Goal: Information Seeking & Learning: Learn about a topic

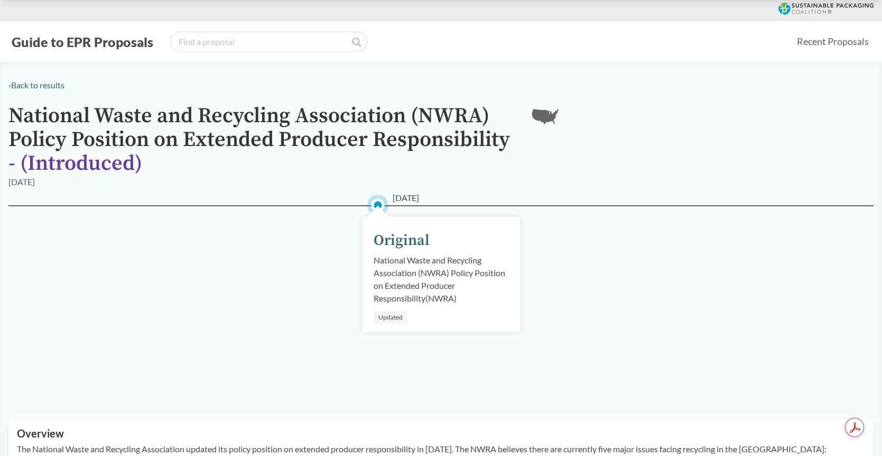
scroll to position [229, 0]
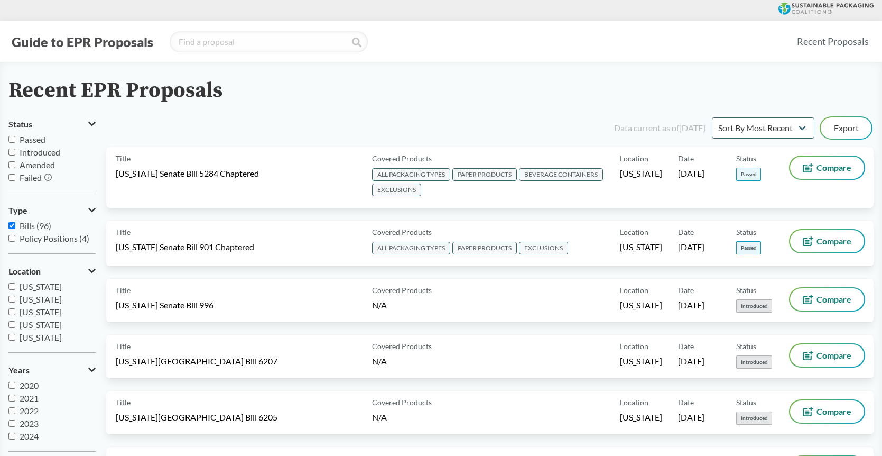
click at [14, 153] on input "Introduced" at bounding box center [11, 152] width 7 height 7
checkbox input "true"
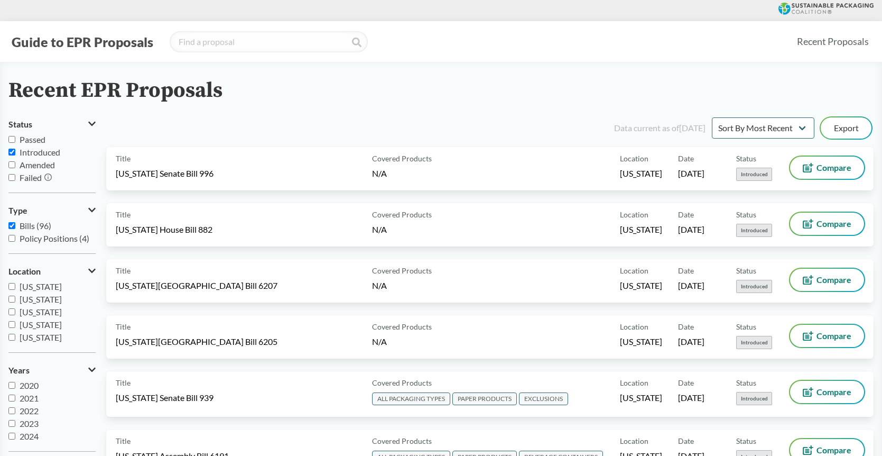
click at [11, 235] on input "Policy Positions (4)" at bounding box center [11, 238] width 7 height 7
checkbox input "true"
click at [12, 227] on input "Bills (96)" at bounding box center [11, 225] width 7 height 7
checkbox input "false"
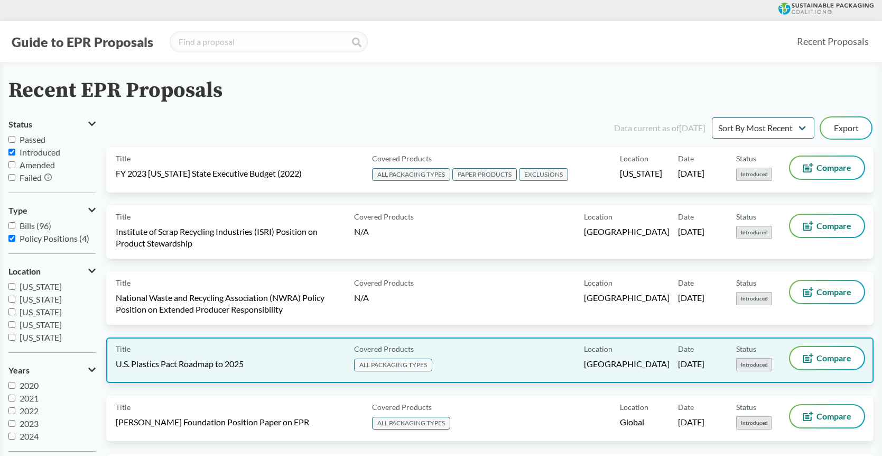
click at [255, 354] on div "Title U.S. Plastics Pact Roadmap to 2025" at bounding box center [233, 360] width 234 height 26
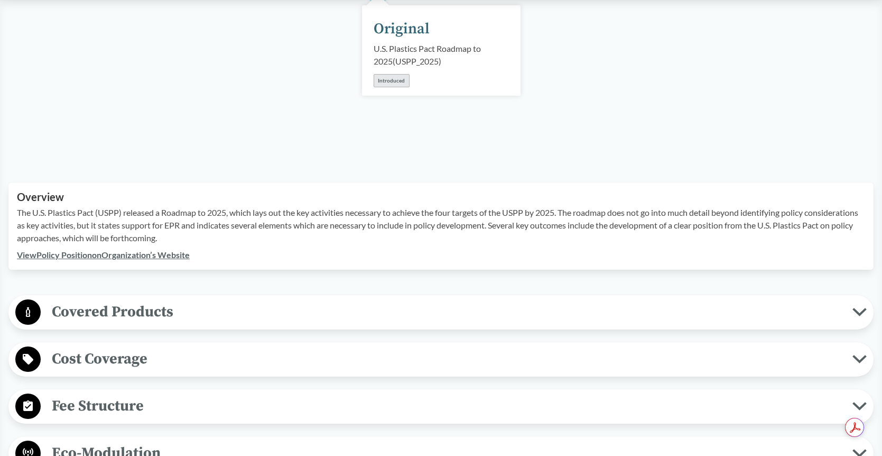
scroll to position [185, 0]
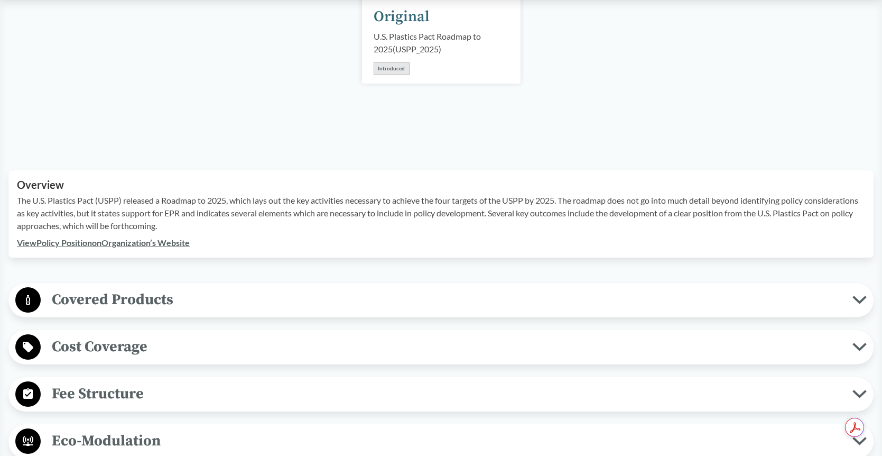
click at [267, 289] on span "Covered Products" at bounding box center [447, 300] width 812 height 24
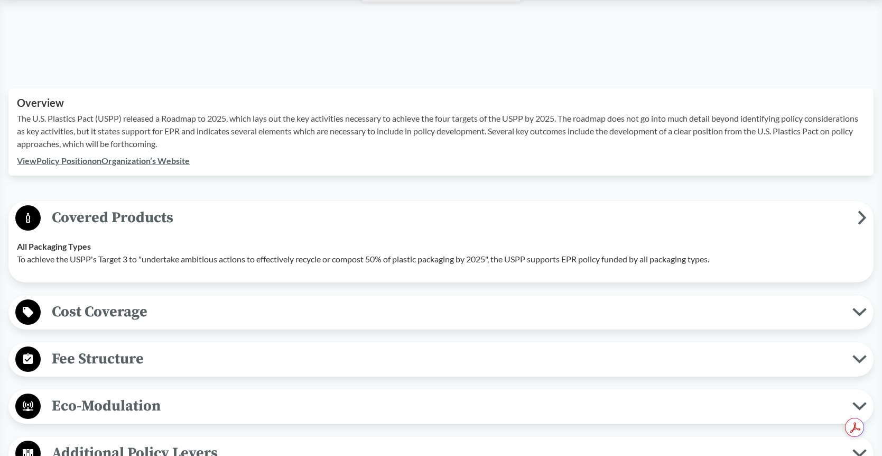
scroll to position [288, 0]
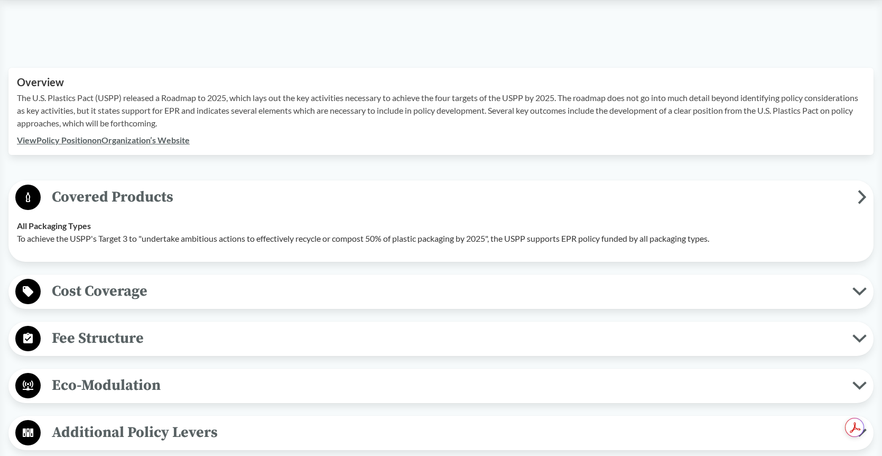
click at [267, 293] on span "Cost Coverage" at bounding box center [447, 291] width 812 height 24
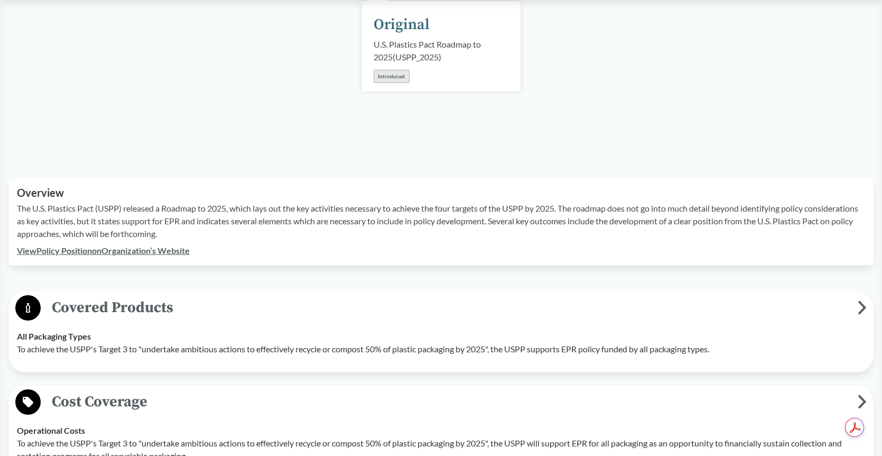
scroll to position [175, 0]
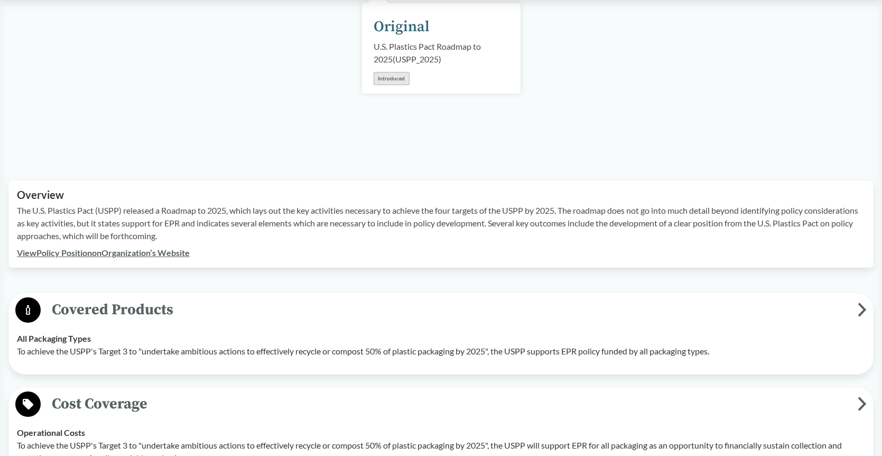
click at [130, 252] on link "View Policy Position on Organization’s Website" at bounding box center [103, 252] width 173 height 10
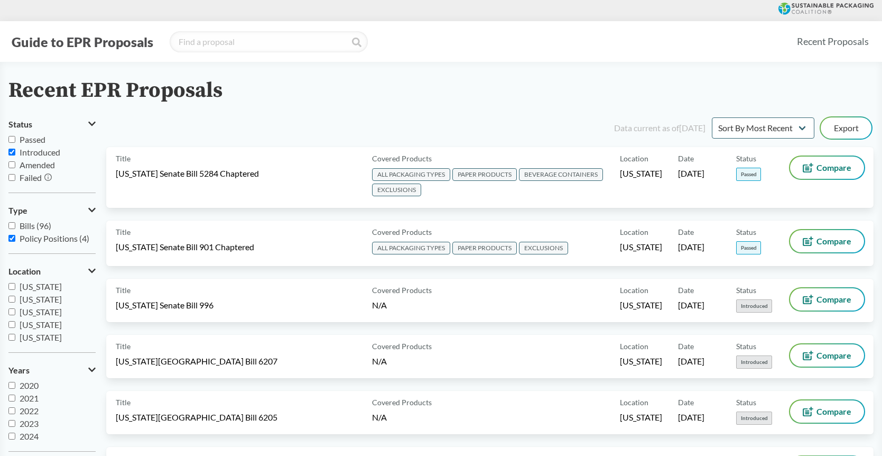
drag, startPoint x: 12, startPoint y: 223, endPoint x: 12, endPoint y: 229, distance: 6.4
click at [13, 223] on input "Bills (96)" at bounding box center [11, 225] width 7 height 7
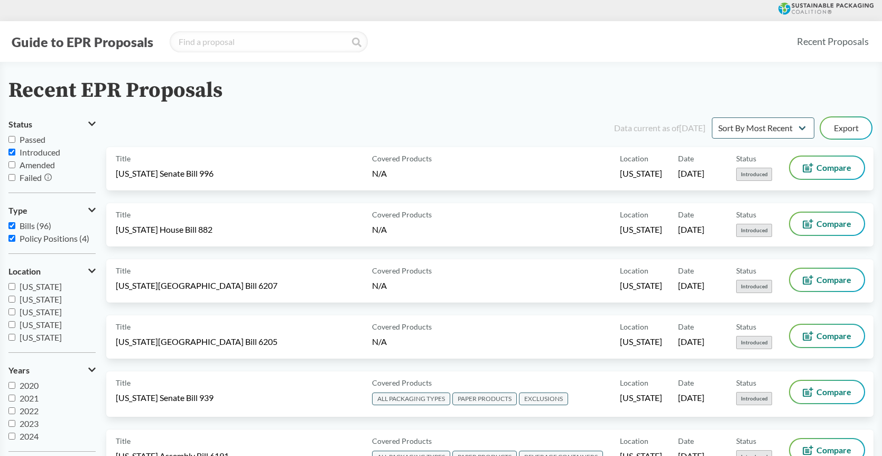
click at [11, 227] on input "Bills (96)" at bounding box center [11, 225] width 7 height 7
checkbox input "false"
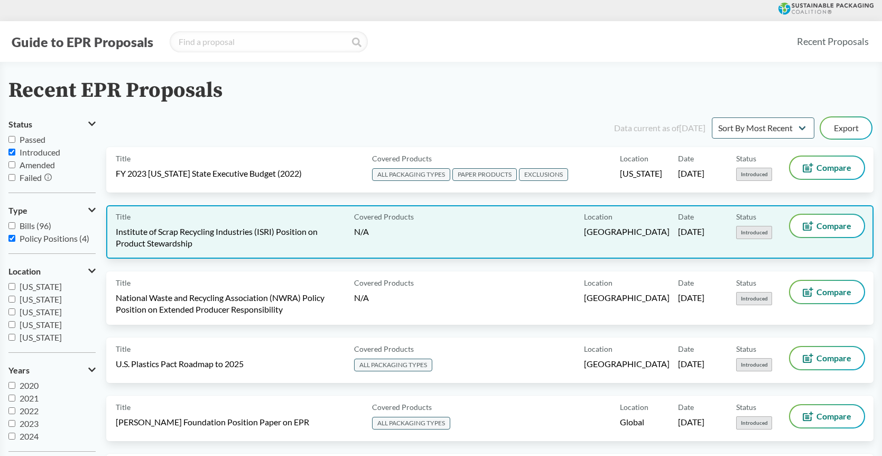
click at [260, 232] on span "Institute of Scrap Recycling Industries (ISRI) Position on Product Stewardship" at bounding box center [229, 237] width 226 height 23
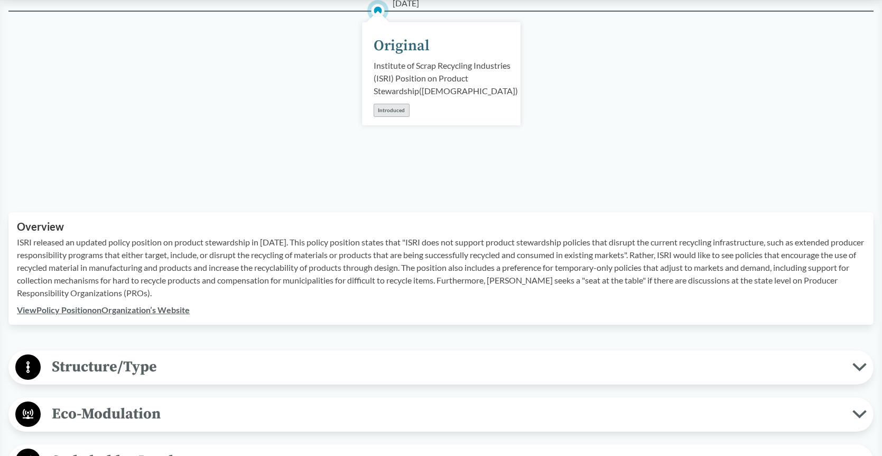
scroll to position [187, 0]
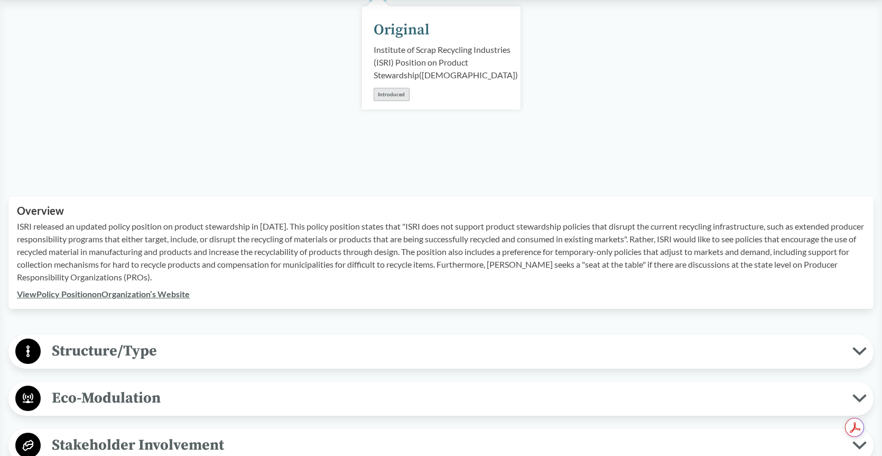
click at [184, 294] on link "View Policy Position on Organization’s Website" at bounding box center [103, 294] width 173 height 10
drag, startPoint x: 374, startPoint y: 48, endPoint x: 410, endPoint y: 65, distance: 40.0
click at [410, 65] on div "Institute of Scrap Recycling Industries (ISRI) Position on Product Stewardship …" at bounding box center [446, 62] width 144 height 38
copy div "Institute of Scrap Recycling Industries"
